Goal: Transaction & Acquisition: Obtain resource

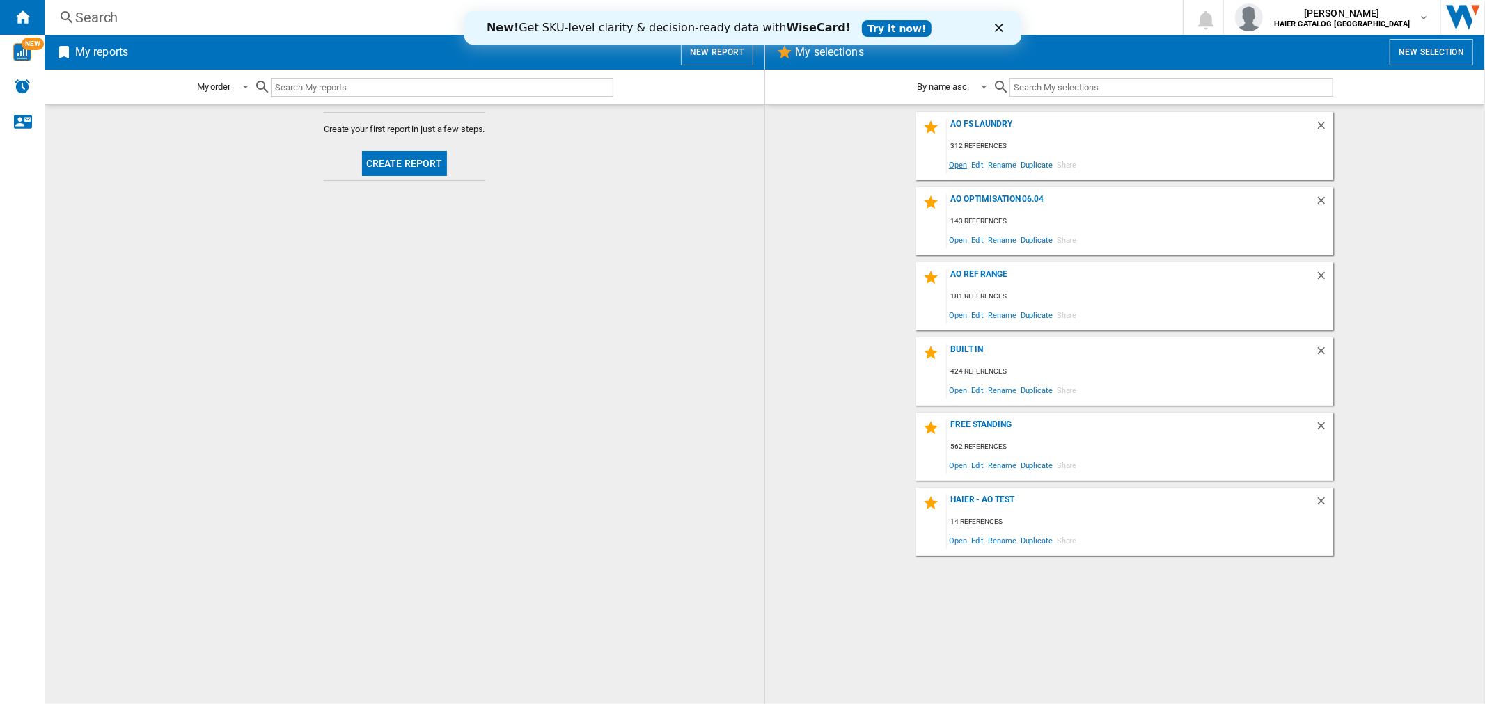
click at [964, 166] on span "Open" at bounding box center [958, 164] width 22 height 19
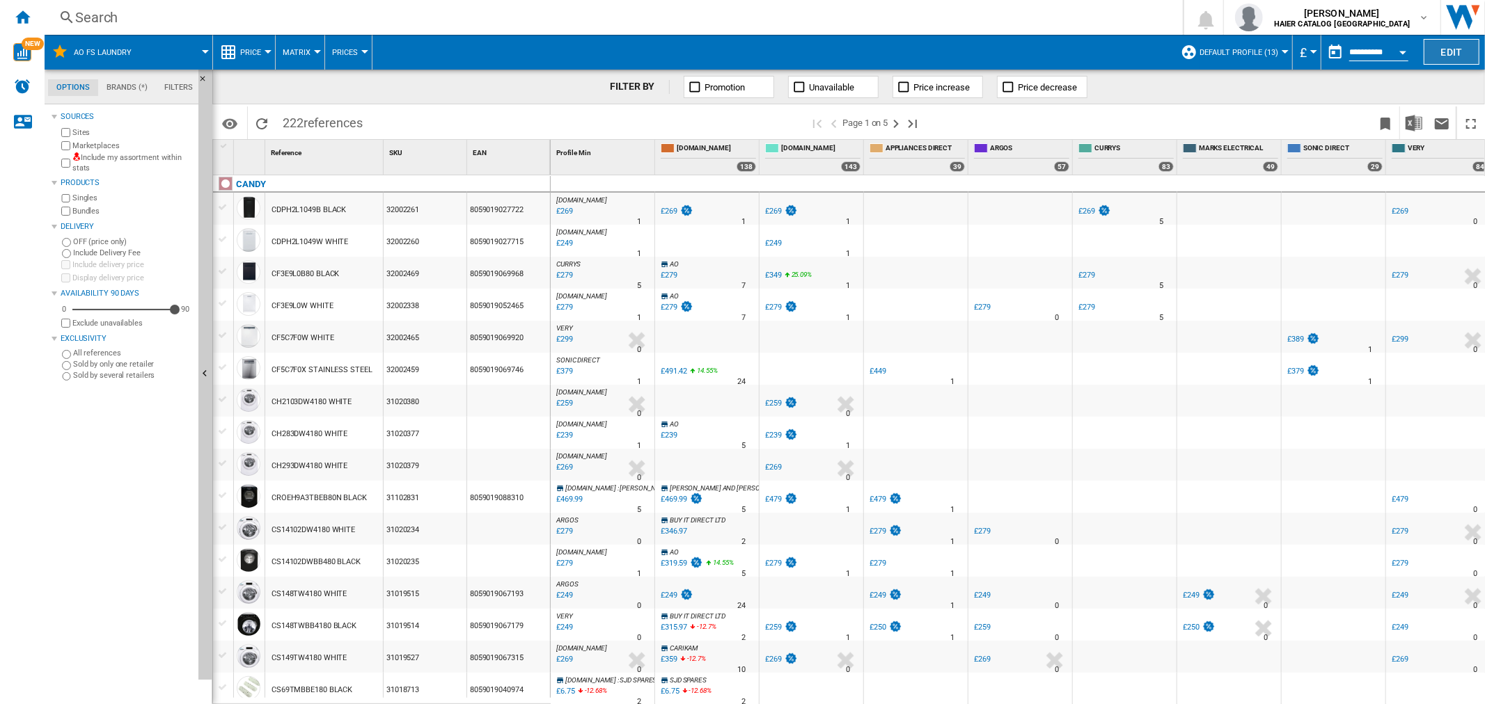
click at [1457, 54] on button "Edit" at bounding box center [1452, 52] width 56 height 26
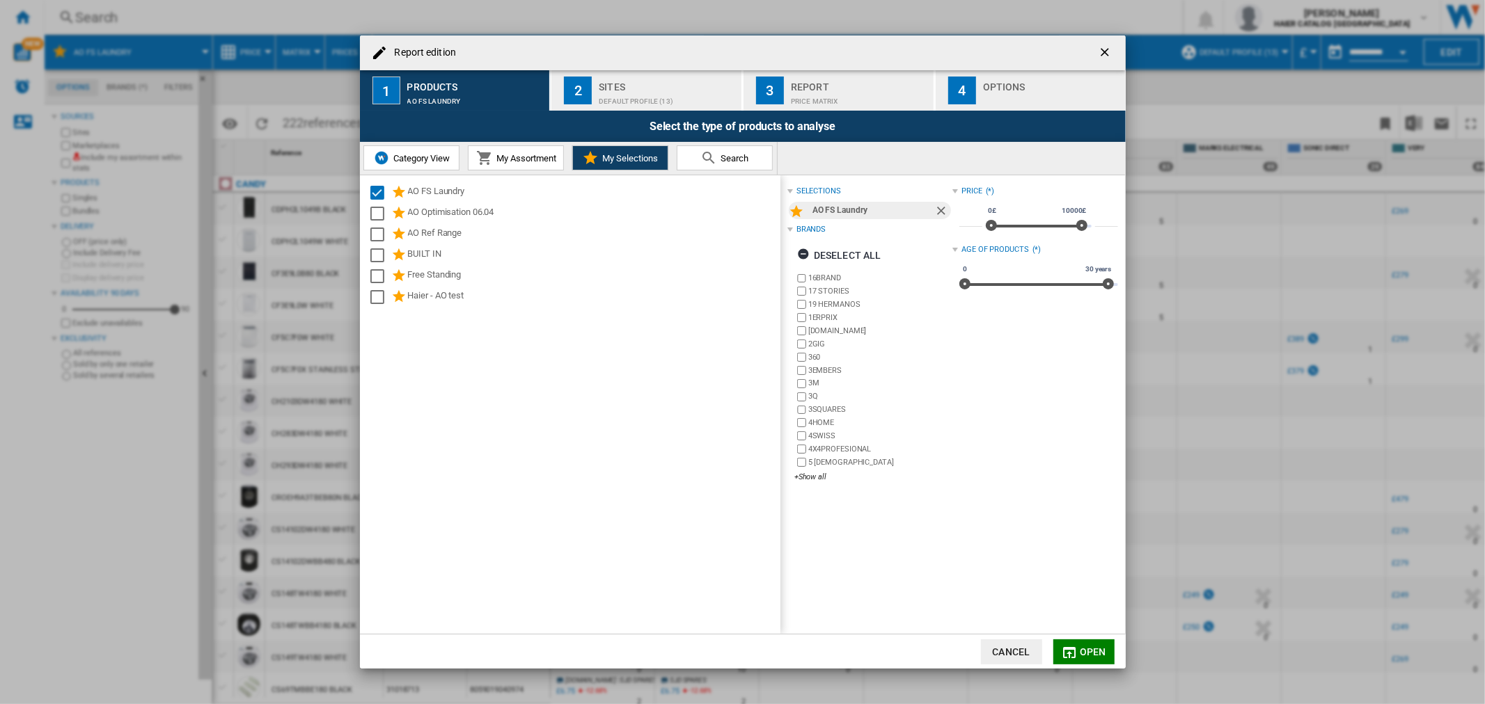
click at [631, 100] on div "Default profile (13)" at bounding box center [667, 97] width 137 height 15
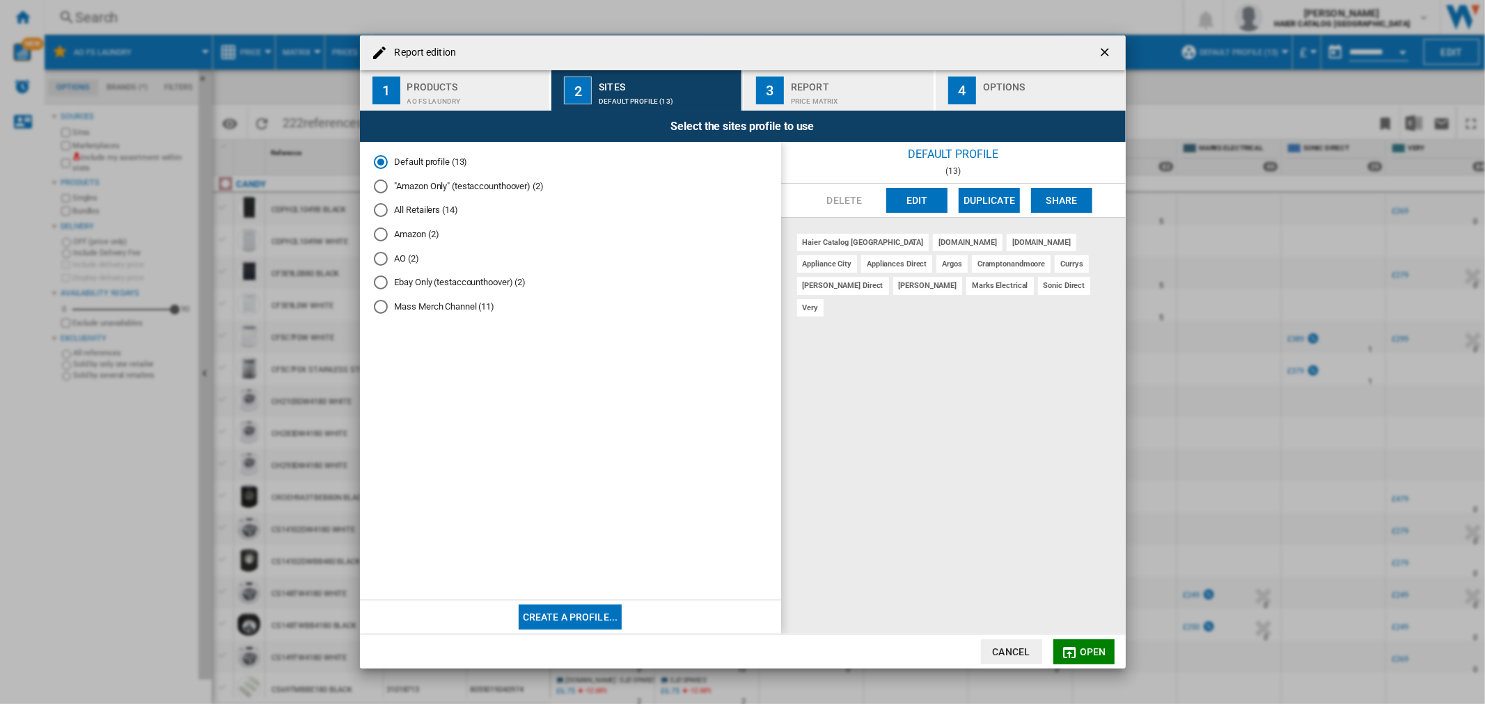
click at [411, 252] on md-radio-group "Default profile (13) "Amazon Only" (testaccounthoover) (2) All Retailers (14) A…" at bounding box center [570, 240] width 393 height 169
click at [404, 260] on md-radio-button "AO (2)" at bounding box center [570, 258] width 393 height 13
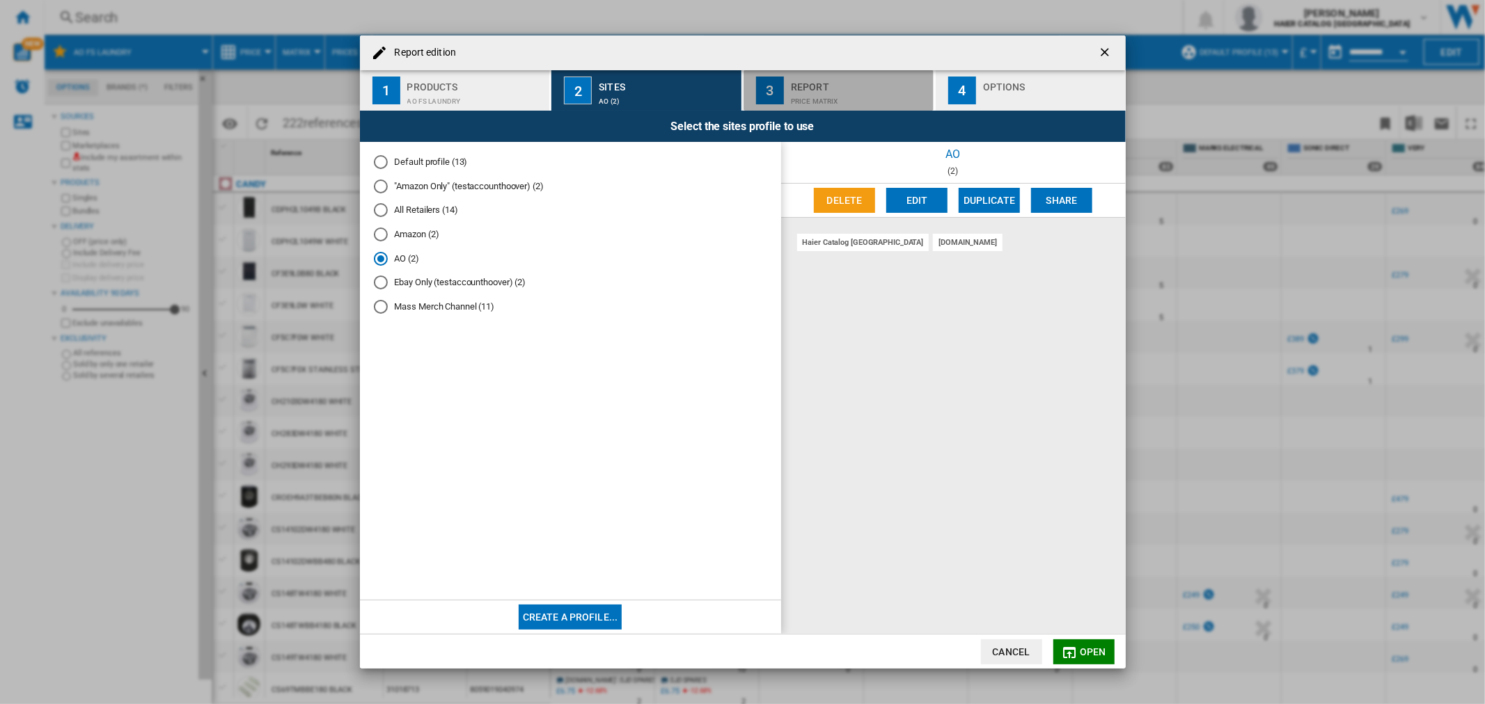
click at [810, 96] on div "Price Matrix" at bounding box center [859, 97] width 137 height 15
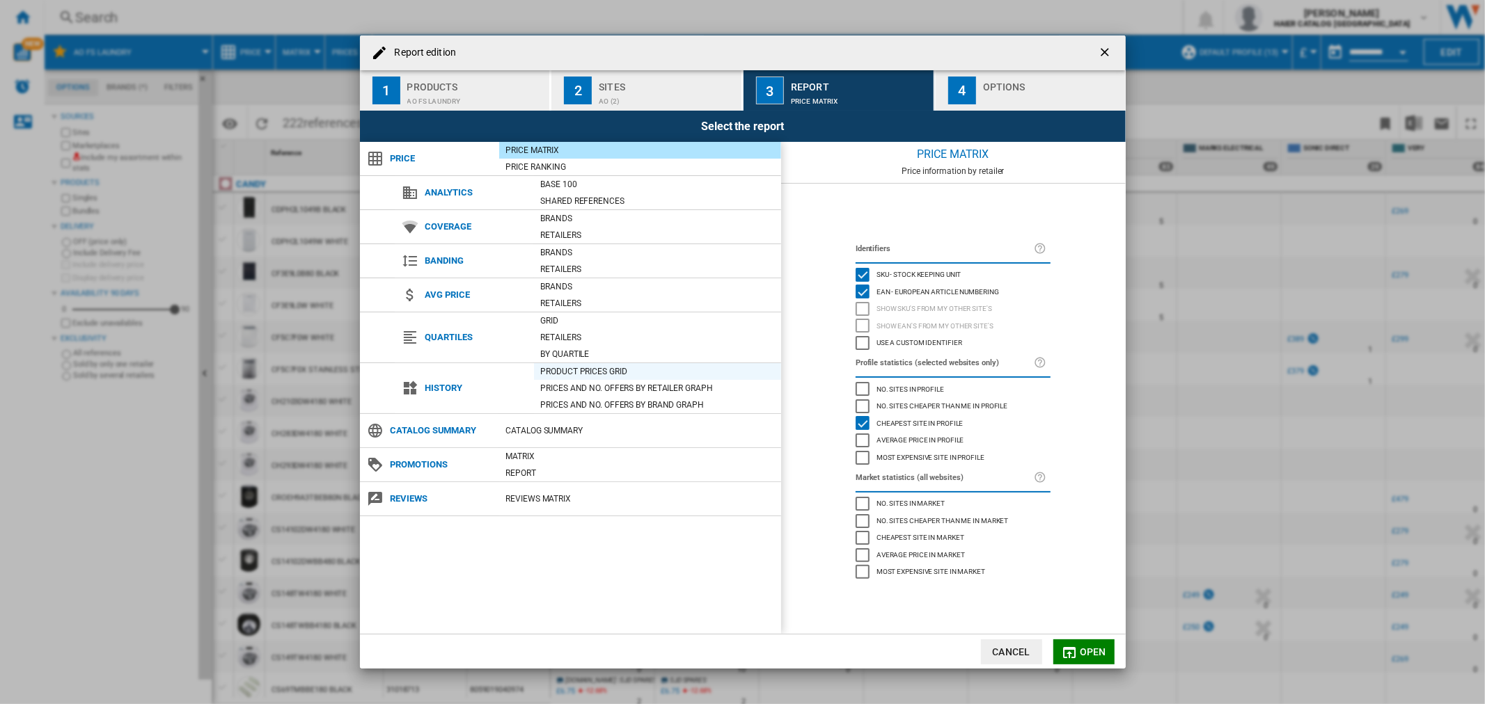
click at [593, 370] on div "Product prices grid" at bounding box center [657, 372] width 247 height 14
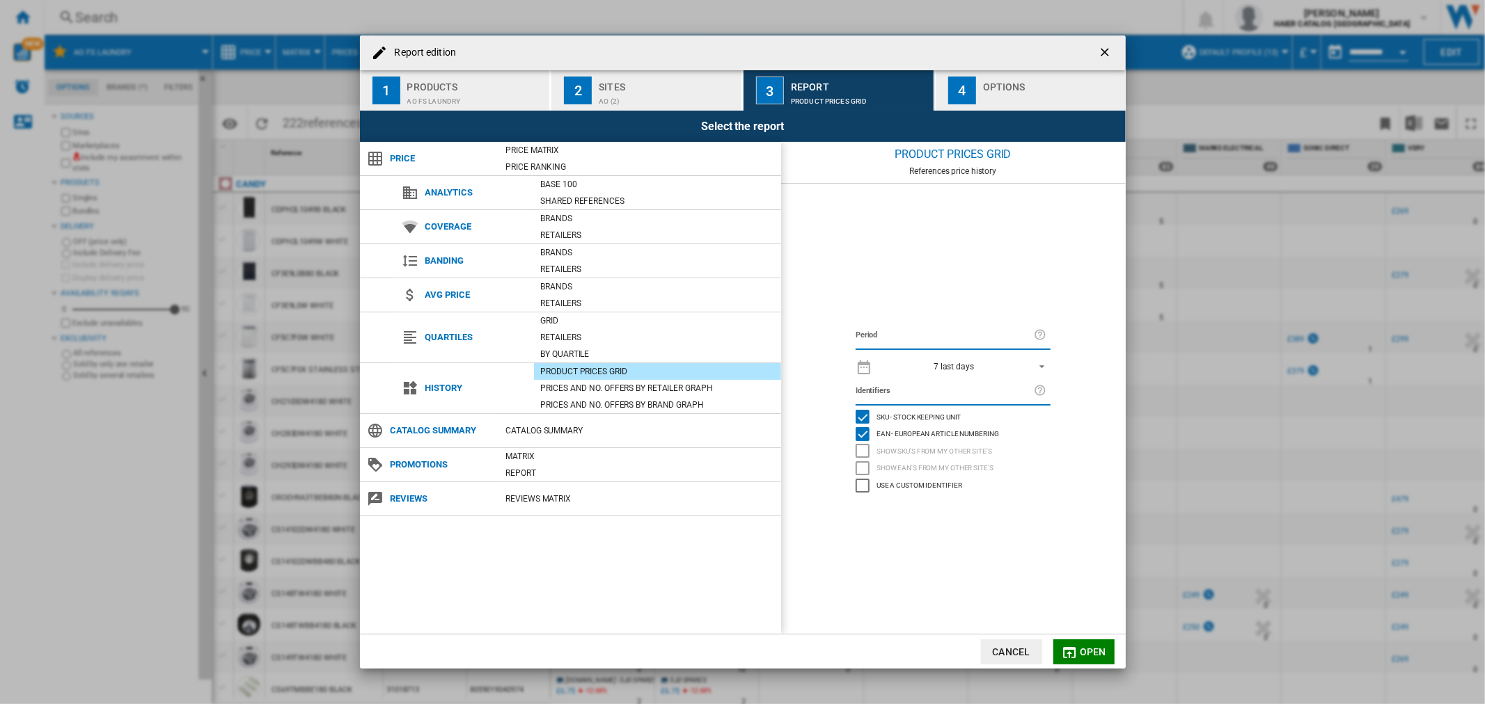
click at [942, 360] on md-select-value "7 last days" at bounding box center [964, 365] width 171 height 19
click at [914, 345] on md-option "1 day" at bounding box center [966, 346] width 194 height 21
click at [1087, 642] on button "Open" at bounding box center [1083, 652] width 61 height 25
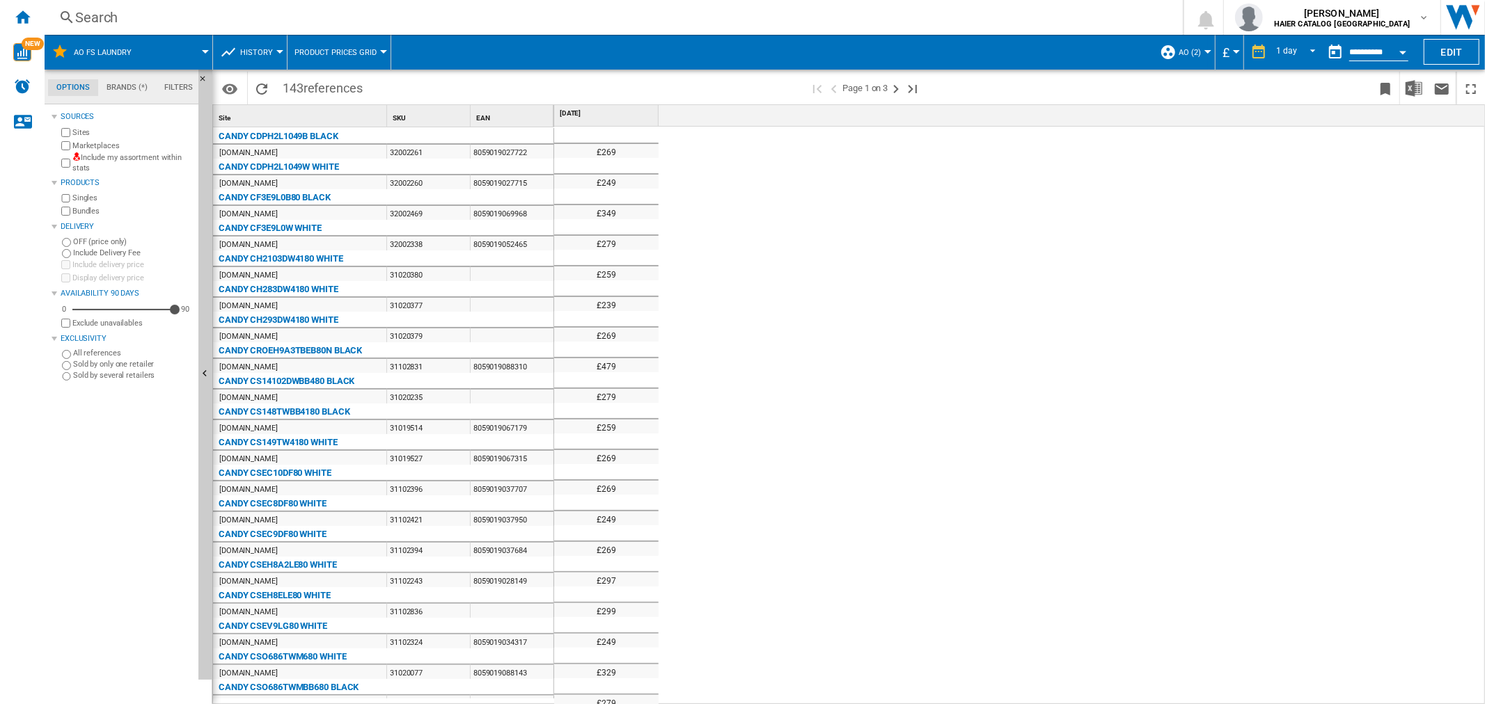
click at [1405, 51] on div "Open calendar" at bounding box center [1402, 52] width 7 height 3
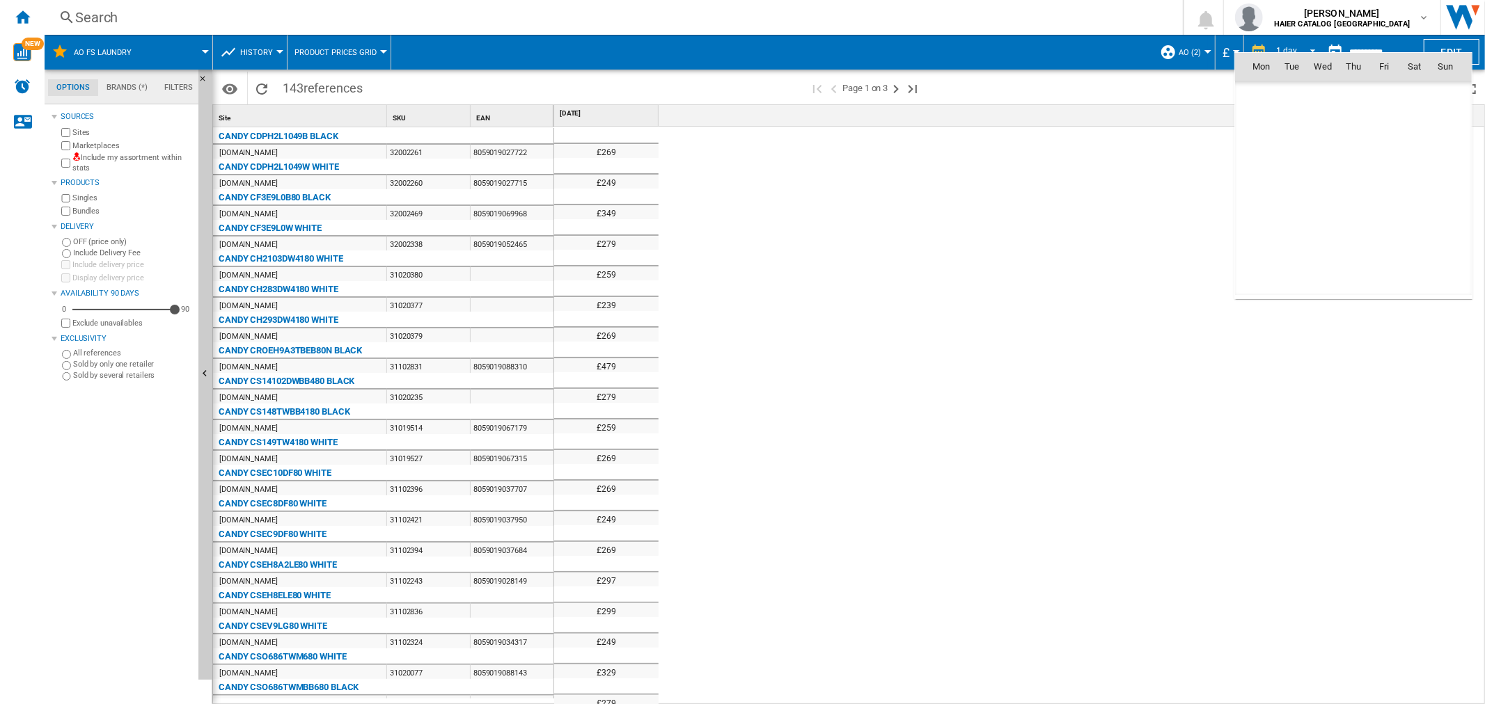
scroll to position [6641, 0]
click at [1353, 221] on span "25" at bounding box center [1353, 219] width 28 height 28
type input "**********"
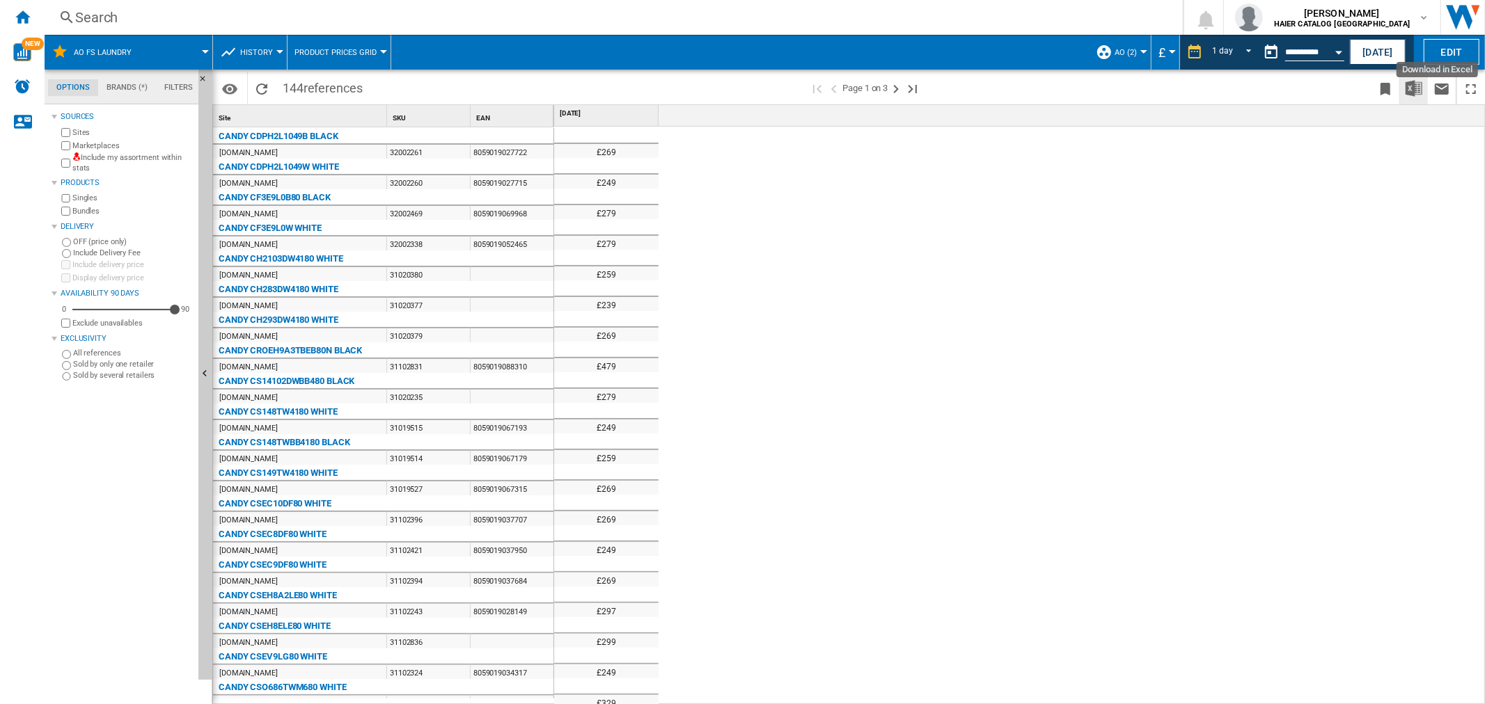
click at [1404, 84] on button "Download in Excel" at bounding box center [1414, 88] width 28 height 33
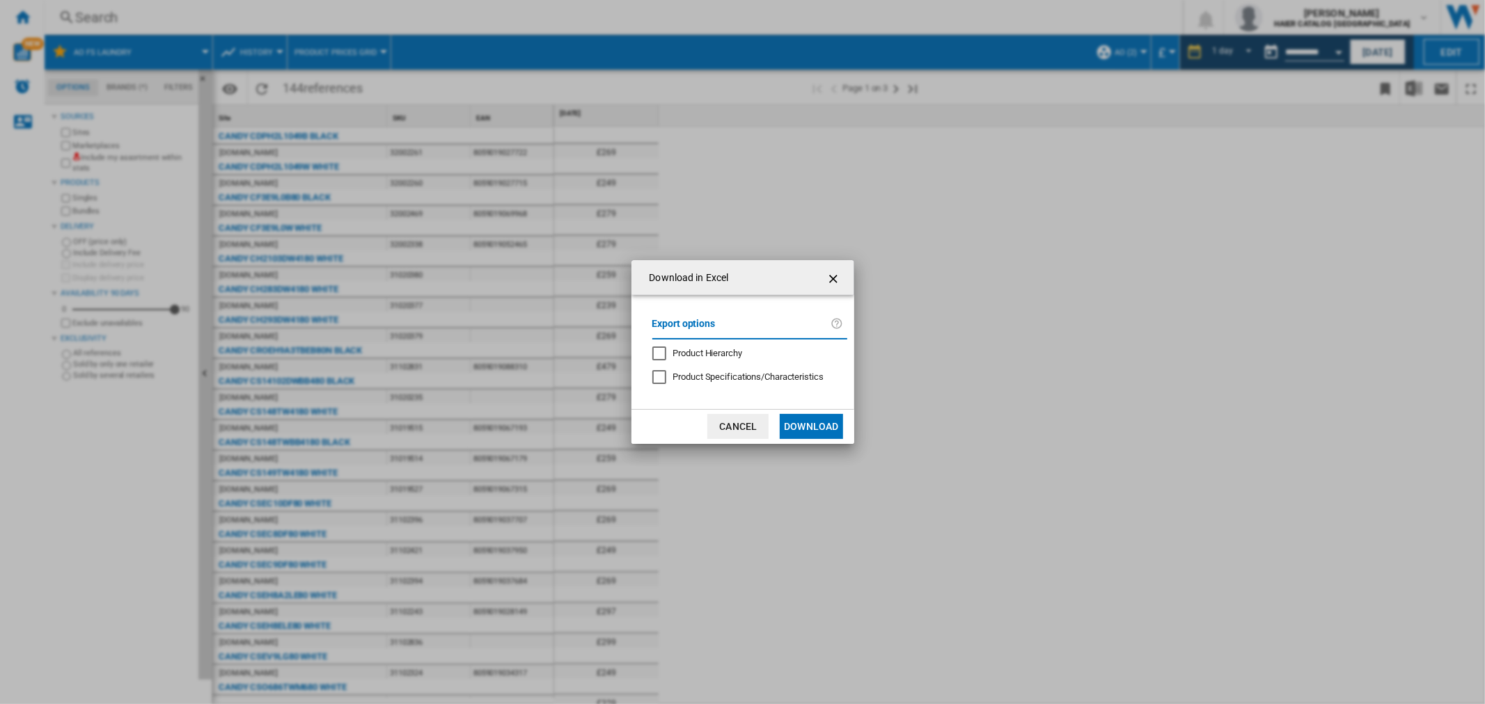
click at [846, 432] on md-dialog-actions "Cancel Download" at bounding box center [742, 426] width 223 height 35
click at [837, 426] on button "Download" at bounding box center [811, 426] width 63 height 25
